Goal: Task Accomplishment & Management: Use online tool/utility

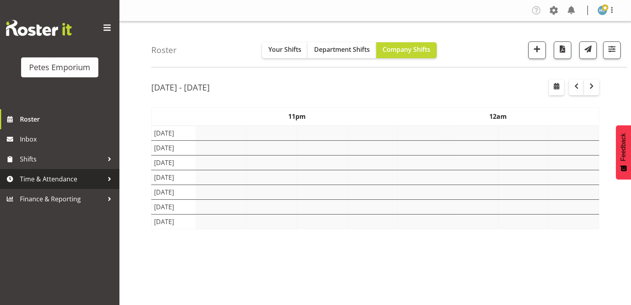
click at [50, 180] on span "Time & Attendance" at bounding box center [62, 179] width 84 height 12
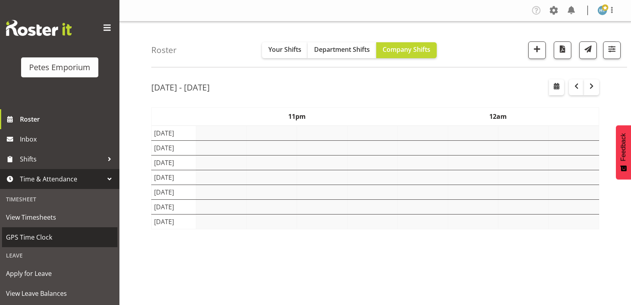
click at [44, 237] on span "GPS Time Clock" at bounding box center [60, 237] width 108 height 12
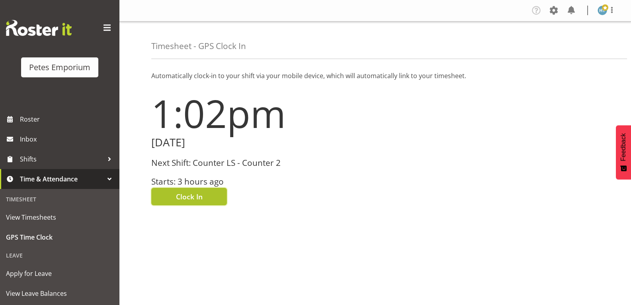
click at [213, 194] on button "Clock In" at bounding box center [189, 197] width 76 height 18
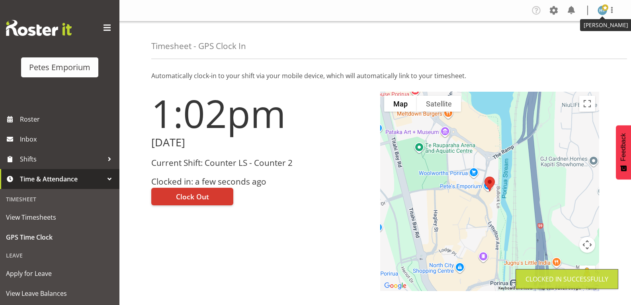
click at [602, 13] on img at bounding box center [603, 11] width 10 height 10
click at [569, 41] on link "Log Out" at bounding box center [578, 42] width 76 height 14
